Goal: Check status: Check status

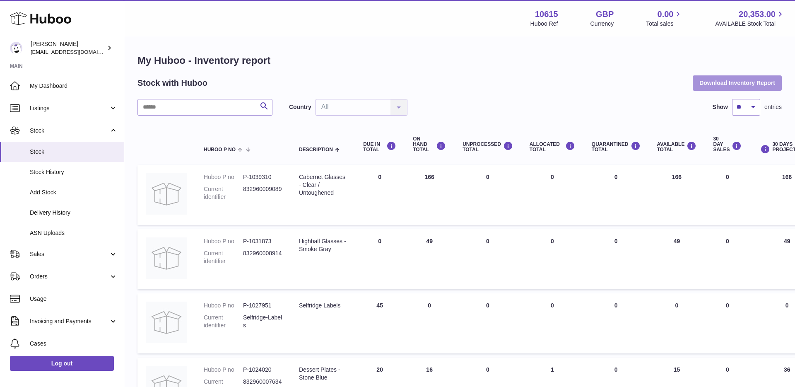
click at [703, 82] on button "Download Inventory Report" at bounding box center [737, 82] width 89 height 15
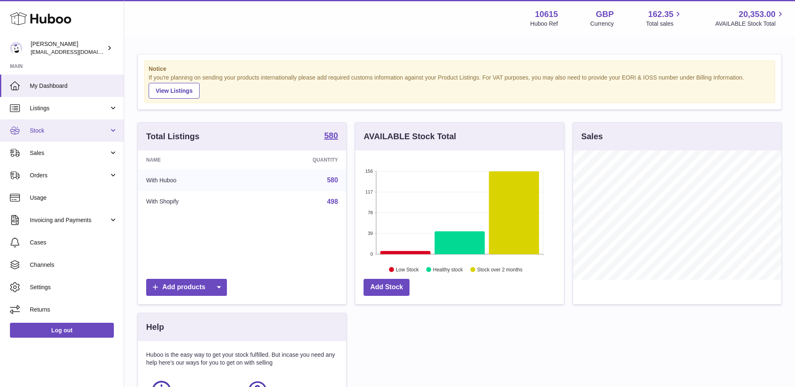
scroll to position [129, 209]
click at [44, 131] on span "Stock" at bounding box center [69, 131] width 79 height 8
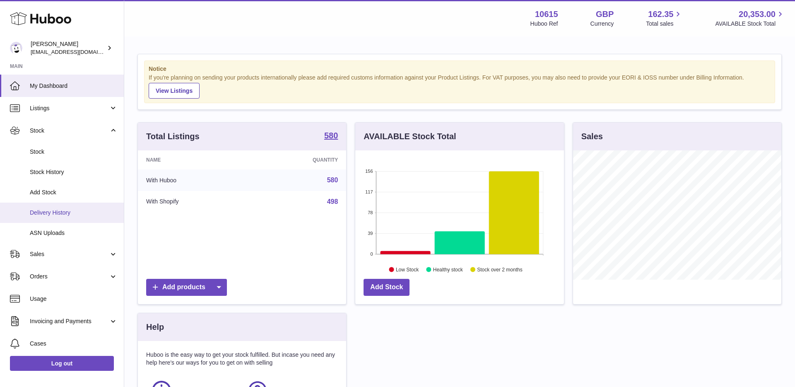
click at [51, 213] on span "Delivery History" at bounding box center [74, 213] width 88 height 8
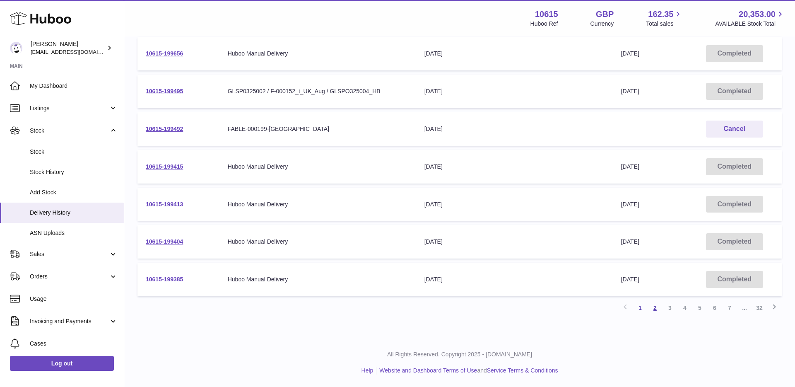
click at [655, 309] on link "2" at bounding box center [655, 307] width 15 height 15
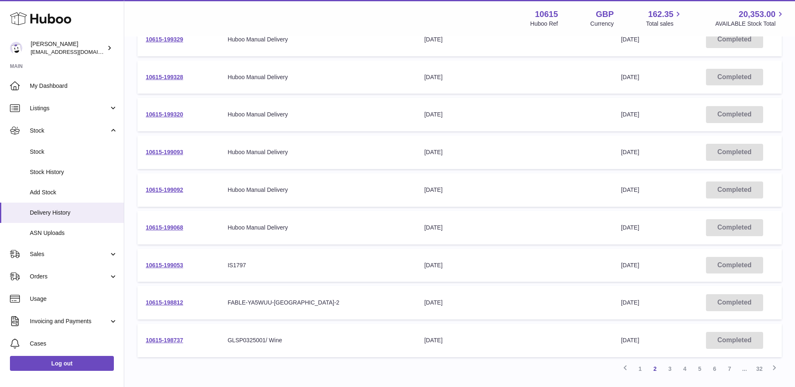
scroll to position [201, 0]
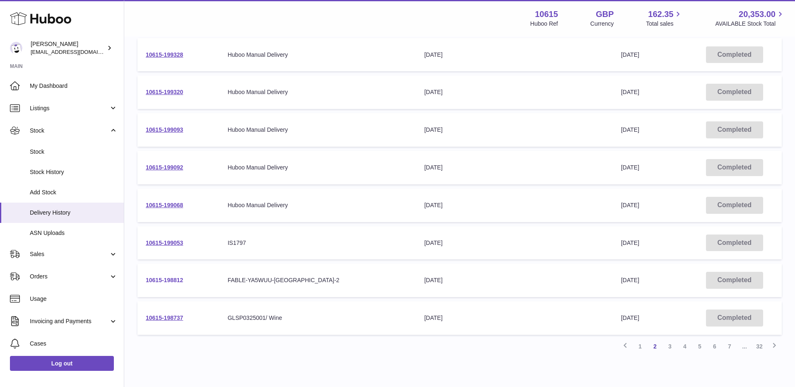
click at [162, 281] on link "10615-198812" at bounding box center [164, 280] width 37 height 7
